Goal: Task Accomplishment & Management: Manage account settings

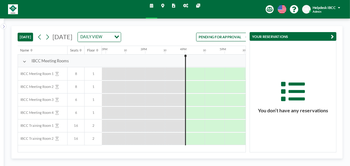
scroll to position [0, 575]
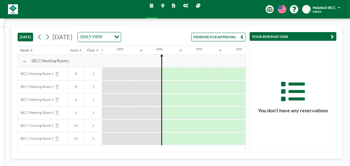
click at [218, 36] on button "PENDING FOR APPROVAL" at bounding box center [218, 37] width 54 height 9
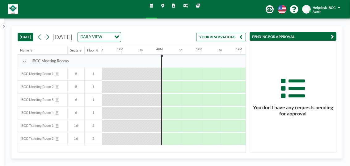
click at [231, 37] on button "YOUR RESERVATIONS" at bounding box center [220, 37] width 49 height 9
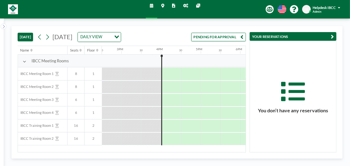
click at [232, 37] on button "PENDING FOR APPROVAL" at bounding box center [218, 37] width 54 height 9
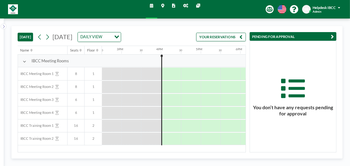
click at [232, 36] on button "YOUR RESERVATIONS" at bounding box center [220, 37] width 49 height 9
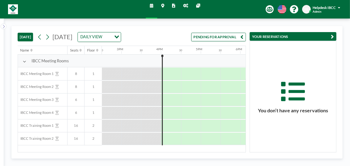
click at [207, 36] on button "PENDING FOR APPROVAL" at bounding box center [218, 37] width 54 height 9
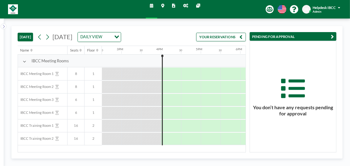
click at [207, 36] on button "YOUR RESERVATIONS" at bounding box center [220, 37] width 49 height 9
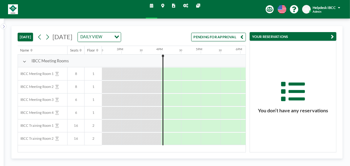
click at [210, 38] on button "PENDING FOR APPROVAL" at bounding box center [218, 37] width 54 height 9
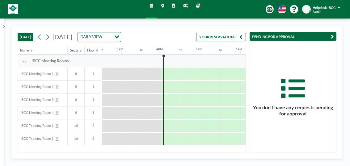
click at [118, 140] on div at bounding box center [112, 139] width 20 height 12
click at [217, 39] on button "YOUR RESERVATIONS" at bounding box center [220, 37] width 49 height 9
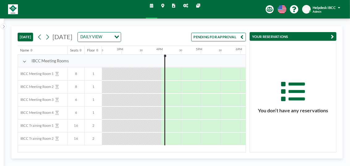
click at [206, 35] on button "PENDING FOR APPROVAL" at bounding box center [218, 37] width 54 height 9
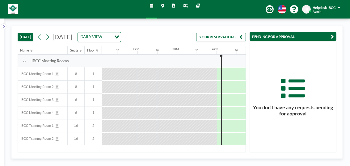
scroll to position [0, 524]
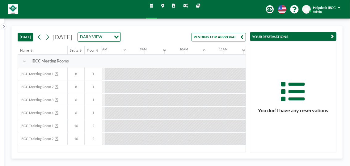
scroll to position [0, 315]
click at [230, 37] on button "PENDING FOR APPROVAL" at bounding box center [219, 37] width 54 height 9
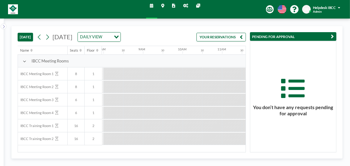
click at [231, 39] on button "YOUR RESERVATIONS" at bounding box center [221, 37] width 49 height 9
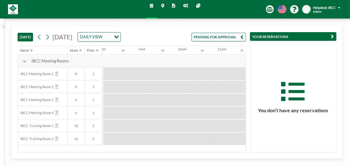
click at [231, 37] on button "PENDING FOR APPROVAL" at bounding box center [219, 37] width 54 height 9
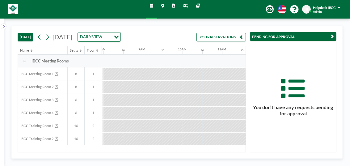
click at [218, 41] on button "YOUR RESERVATIONS" at bounding box center [221, 37] width 49 height 9
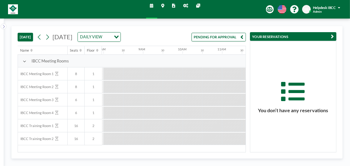
click at [217, 38] on button "PENDING FOR APPROVAL" at bounding box center [219, 37] width 54 height 9
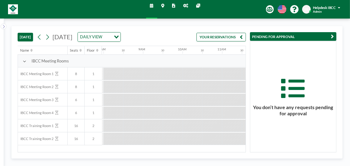
click at [227, 38] on button "YOUR RESERVATIONS" at bounding box center [221, 37] width 49 height 9
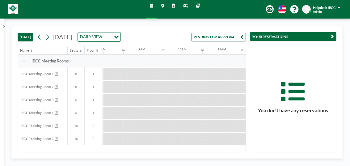
click at [231, 39] on button "PENDING FOR APPROVAL" at bounding box center [219, 37] width 54 height 9
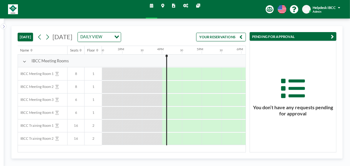
scroll to position [0, 575]
click at [230, 34] on button "YOUR RESERVATIONS" at bounding box center [220, 37] width 49 height 9
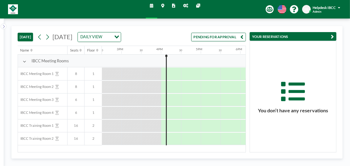
click at [227, 38] on button "PENDING FOR APPROVAL" at bounding box center [218, 37] width 54 height 9
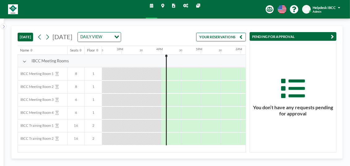
click at [215, 37] on button "YOUR RESERVATIONS" at bounding box center [220, 37] width 49 height 9
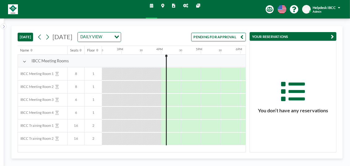
click at [215, 36] on button "PENDING FOR APPROVAL" at bounding box center [218, 37] width 54 height 9
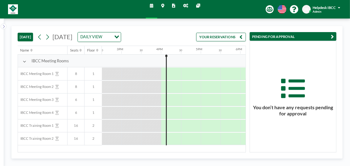
click at [211, 35] on button "YOUR RESERVATIONS" at bounding box center [220, 37] width 49 height 9
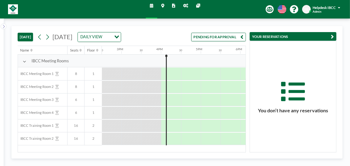
click at [211, 35] on button "PENDING FOR APPROVAL" at bounding box center [218, 37] width 54 height 9
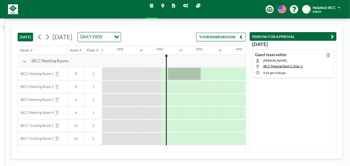
click at [328, 53] on icon at bounding box center [329, 55] width 2 height 4
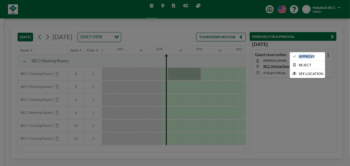
drag, startPoint x: 309, startPoint y: 56, endPoint x: 328, endPoint y: 62, distance: 20.5
click at [328, 52] on div "APPROVE REJECT SEE LOCATION" at bounding box center [328, 52] width 6 height 0
drag, startPoint x: 328, startPoint y: 62, endPoint x: 321, endPoint y: 104, distance: 42.9
click at [321, 104] on div at bounding box center [175, 83] width 350 height 166
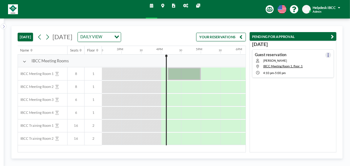
click at [328, 54] on icon at bounding box center [329, 55] width 2 height 4
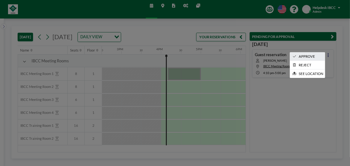
click at [313, 53] on li "APPROVE" at bounding box center [307, 57] width 35 height 8
